Goal: Transaction & Acquisition: Purchase product/service

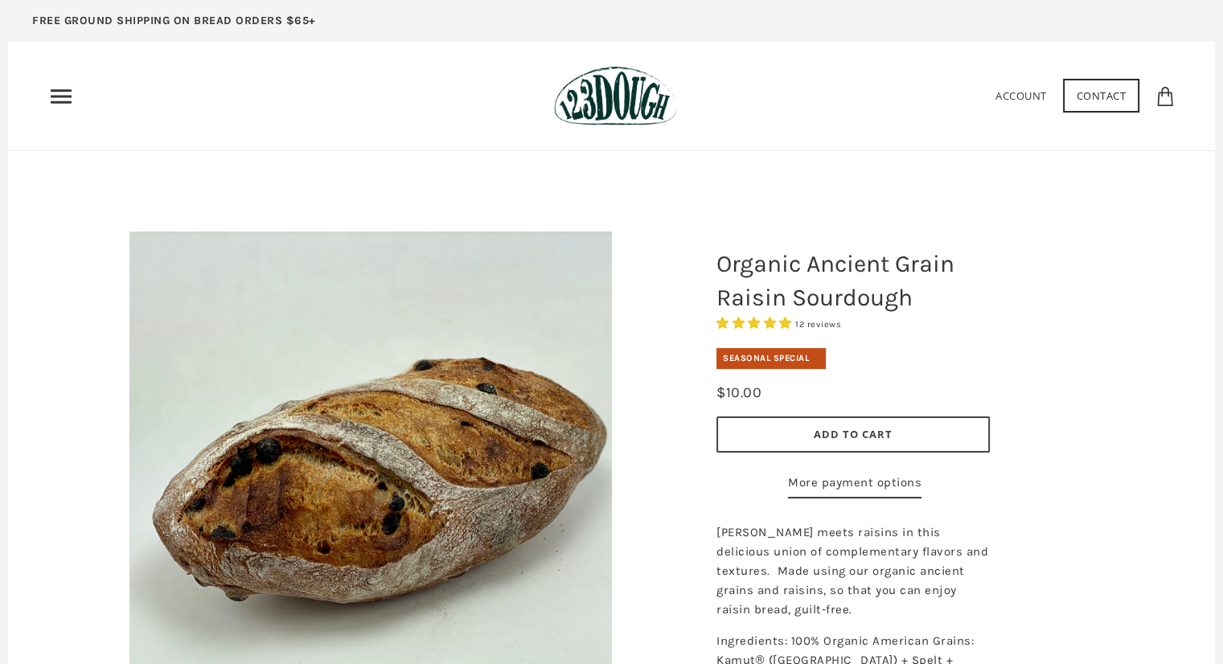
click at [621, 103] on img at bounding box center [615, 96] width 123 height 60
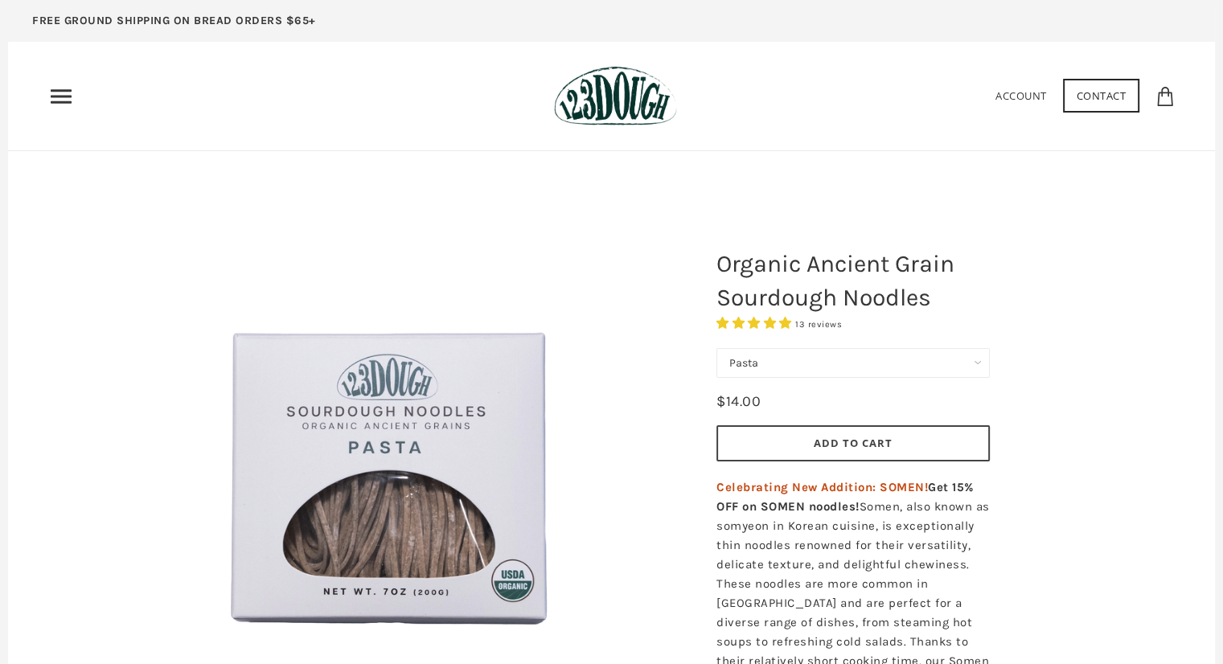
click at [787, 361] on select "Pasta Ramen Somen" at bounding box center [852, 363] width 273 height 30
click at [716, 348] on select "Pasta Ramen Somen" at bounding box center [852, 363] width 273 height 30
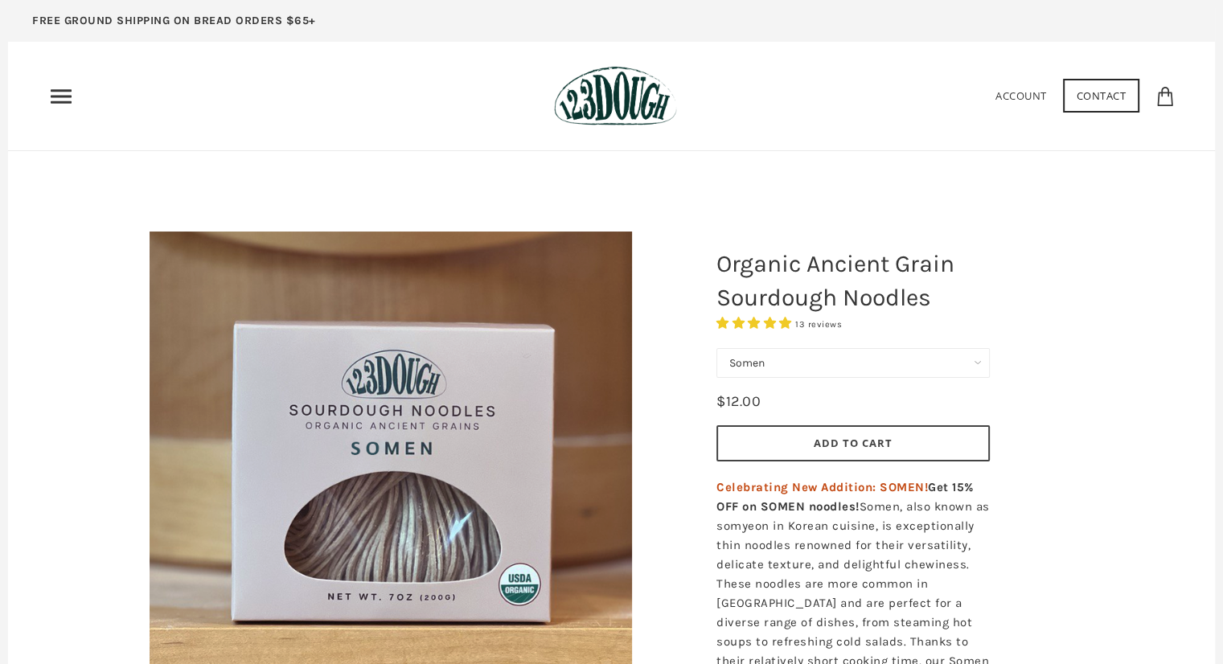
click at [752, 360] on select "Pasta Ramen Somen" at bounding box center [852, 363] width 273 height 30
select select "Pasta"
click at [716, 348] on select "Pasta Ramen Somen" at bounding box center [852, 363] width 273 height 30
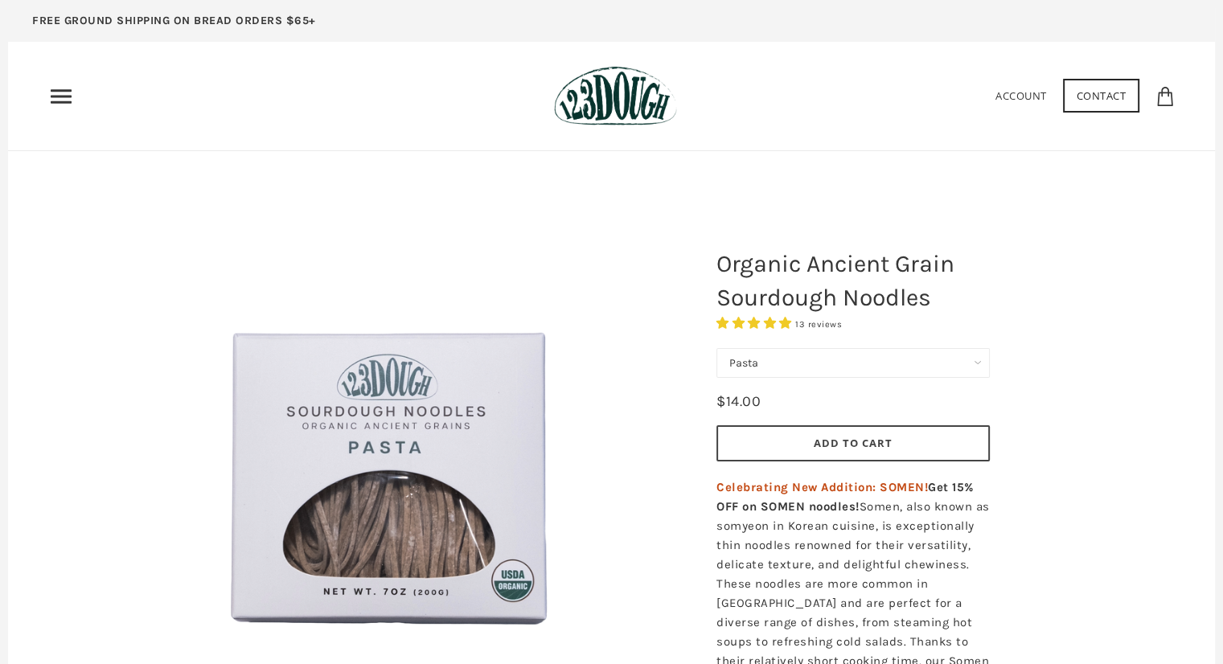
click at [74, 90] on div "Home 3 Ingredients Our Bread Subscribe & Save SOURDOUGH NOODLES Shop ALL Bread …" at bounding box center [293, 97] width 490 height 26
click at [61, 95] on use "Primary" at bounding box center [61, 96] width 21 height 14
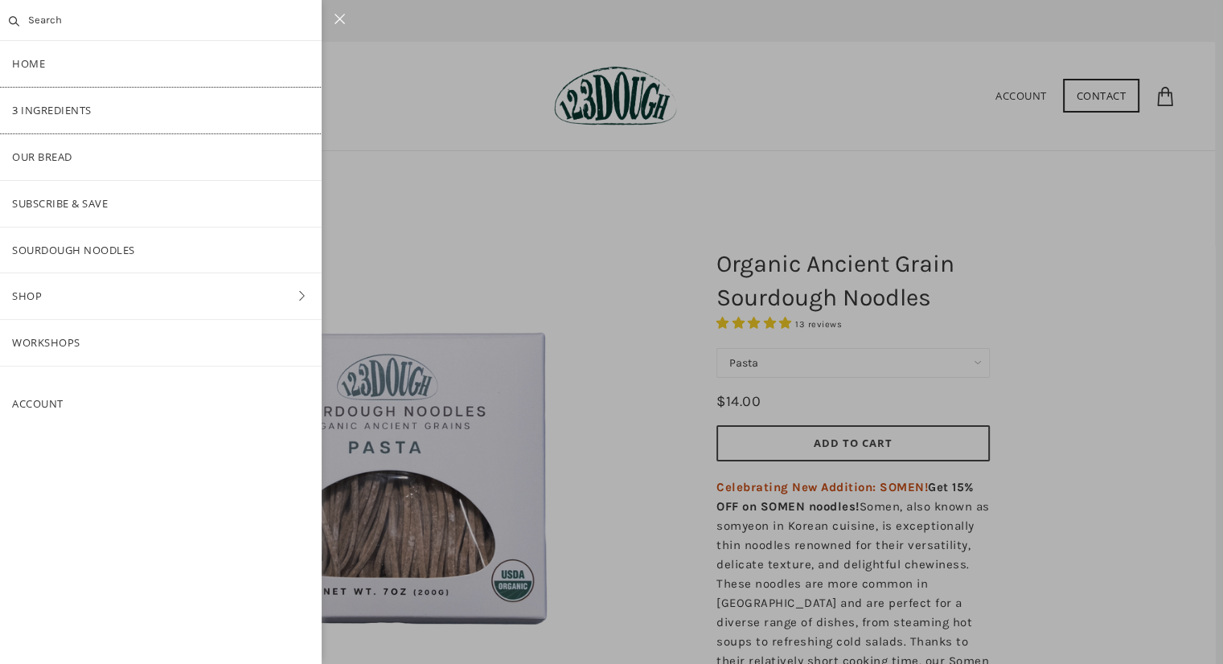
click at [35, 100] on link "3 Ingredients" at bounding box center [161, 111] width 322 height 46
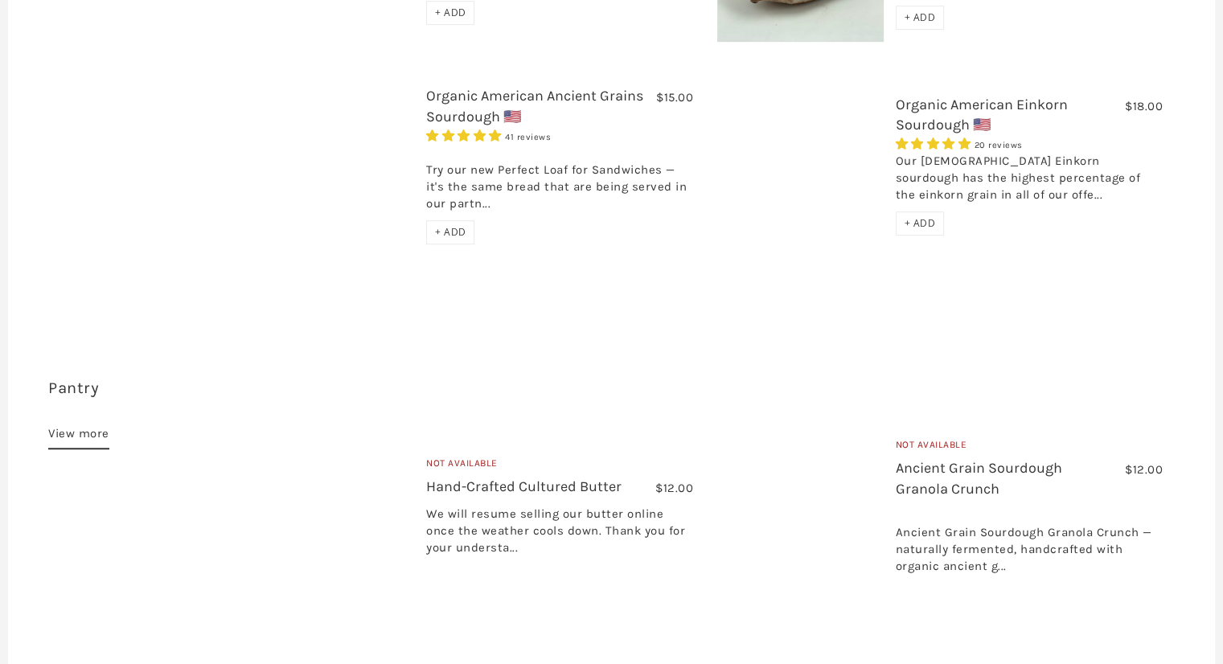
scroll to position [965, 0]
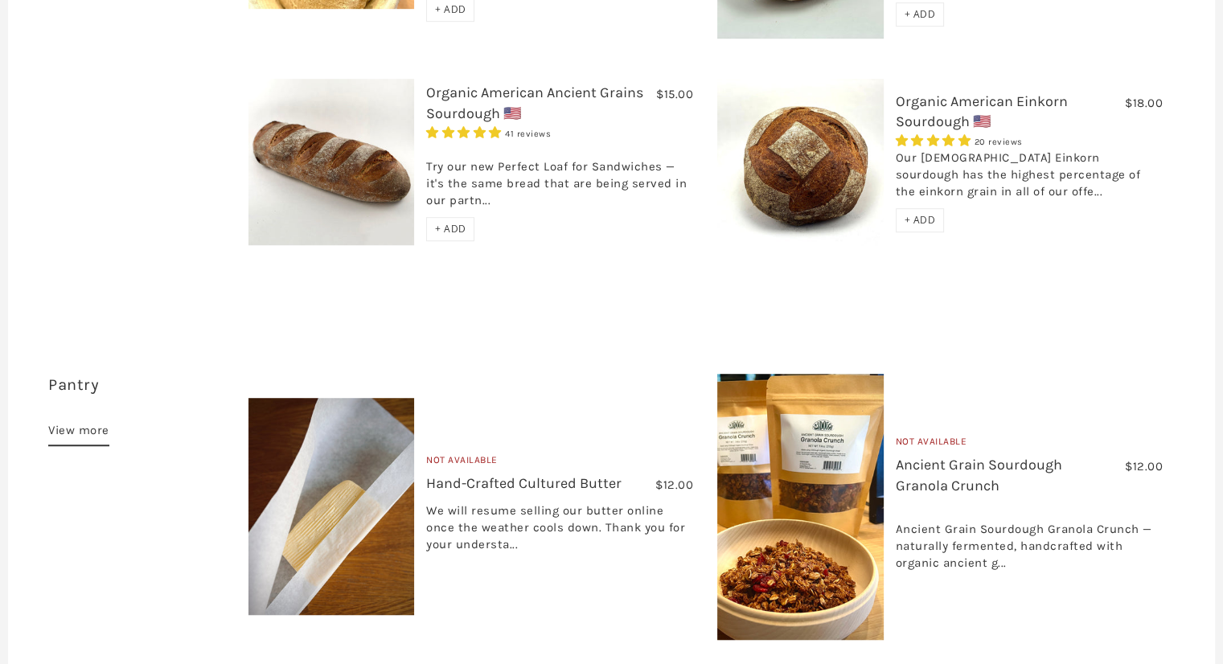
click at [949, 455] on h3 "Ancient Grain Sourdough Granola Crunch" at bounding box center [1028, 479] width 267 height 48
click at [932, 456] on link "Ancient Grain Sourdough Granola Crunch" at bounding box center [978, 475] width 166 height 38
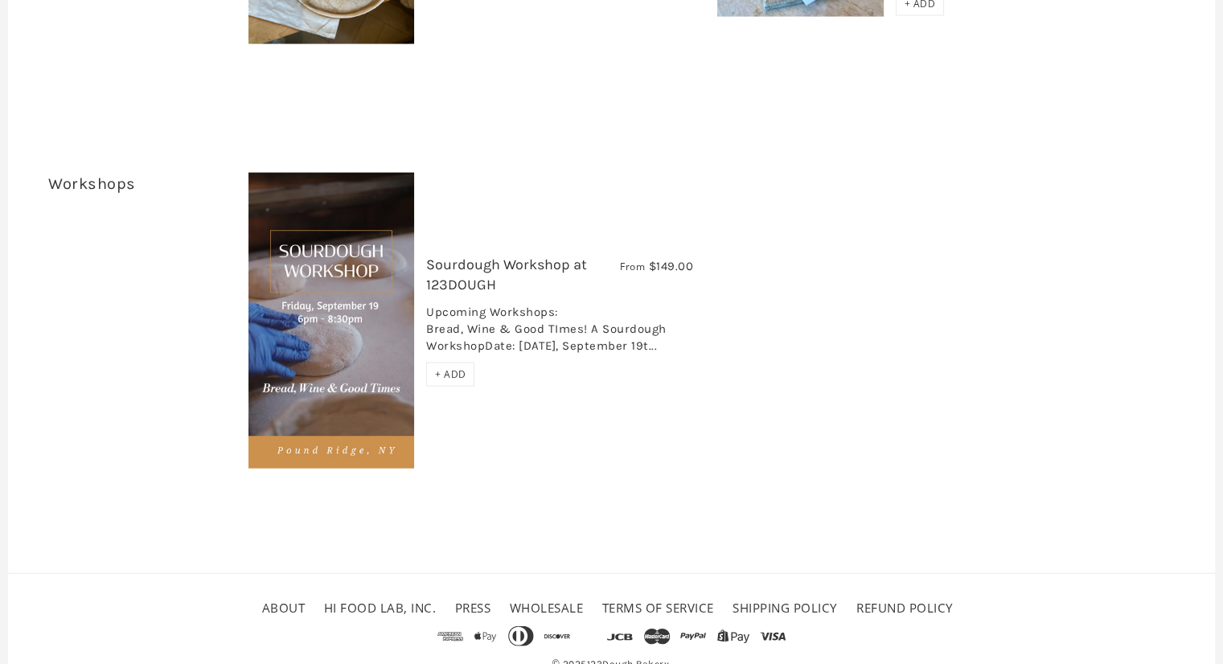
scroll to position [3514, 0]
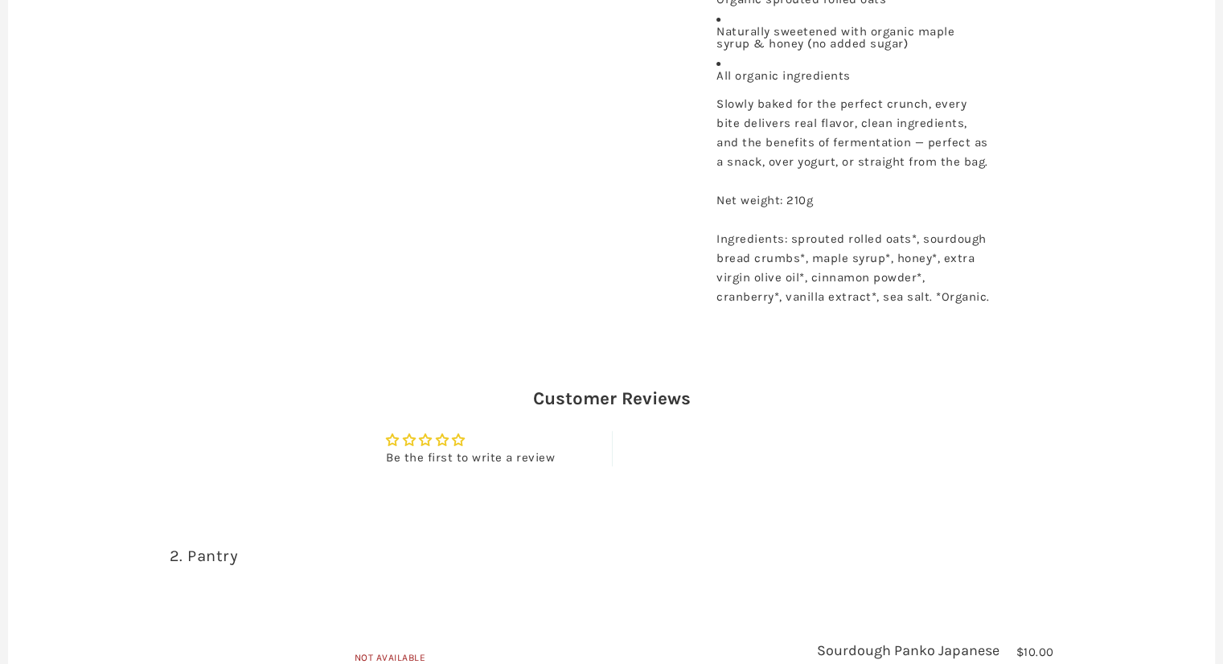
scroll to position [563, 0]
